Goal: Download file/media

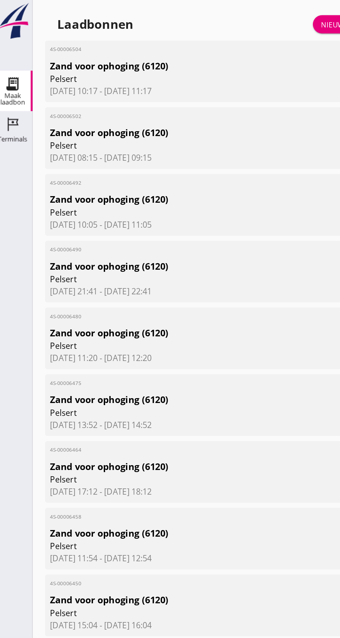
click at [107, 53] on span "Pelsert" at bounding box center [122, 54] width 165 height 8
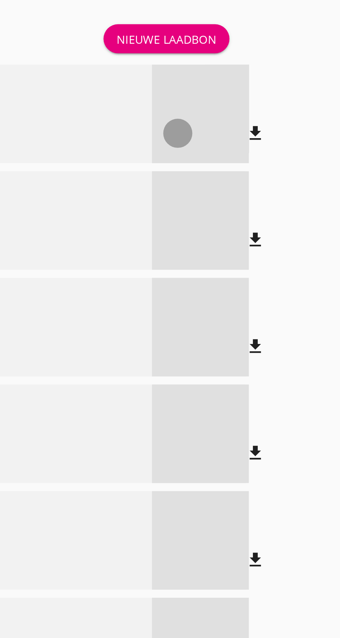
click at [289, 55] on font "bestand_download" at bounding box center [252, 57] width 75 height 8
